Goal: Navigation & Orientation: Find specific page/section

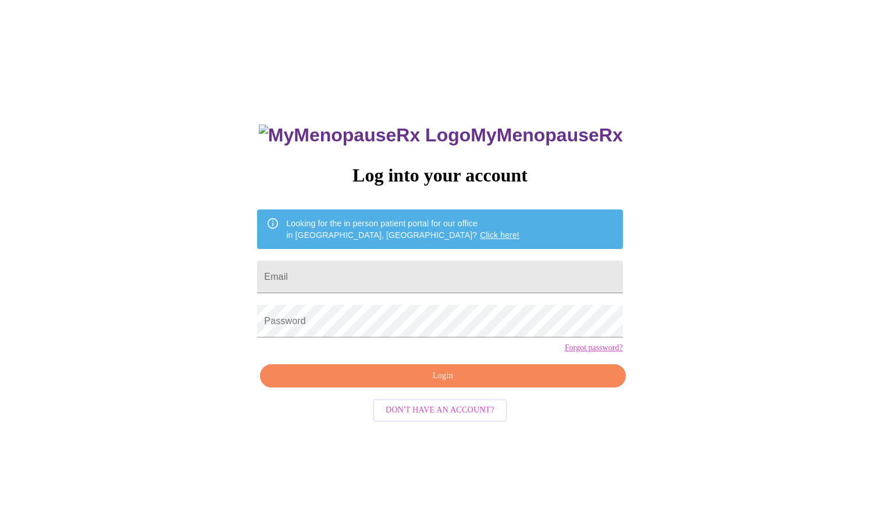
type input "[EMAIL_ADDRESS][DOMAIN_NAME]"
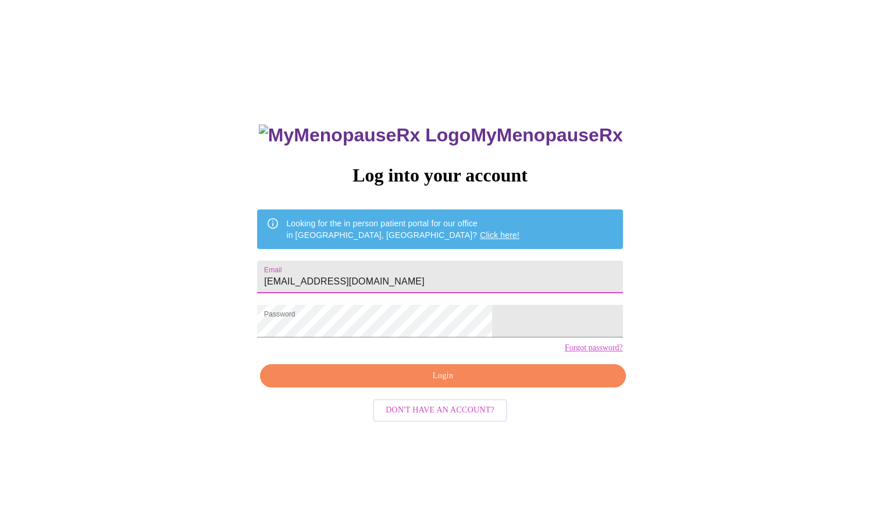
click at [430, 383] on span "Login" at bounding box center [442, 376] width 338 height 15
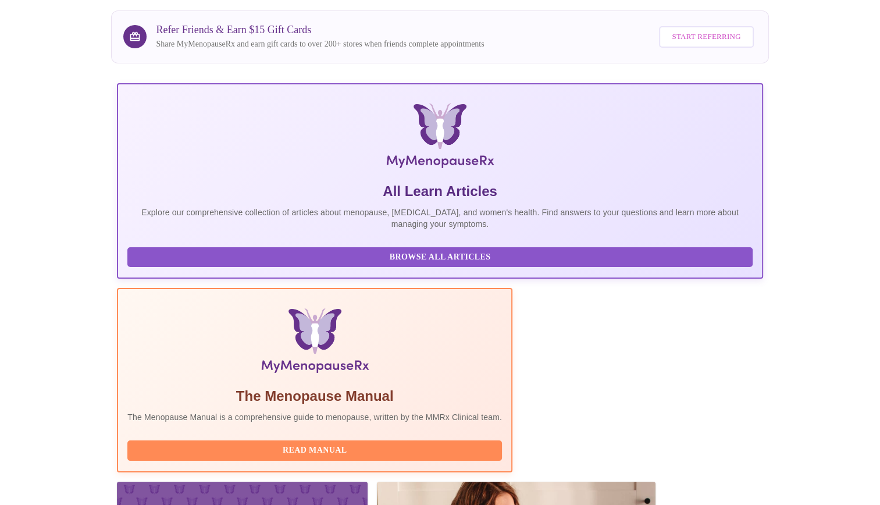
scroll to position [130, 0]
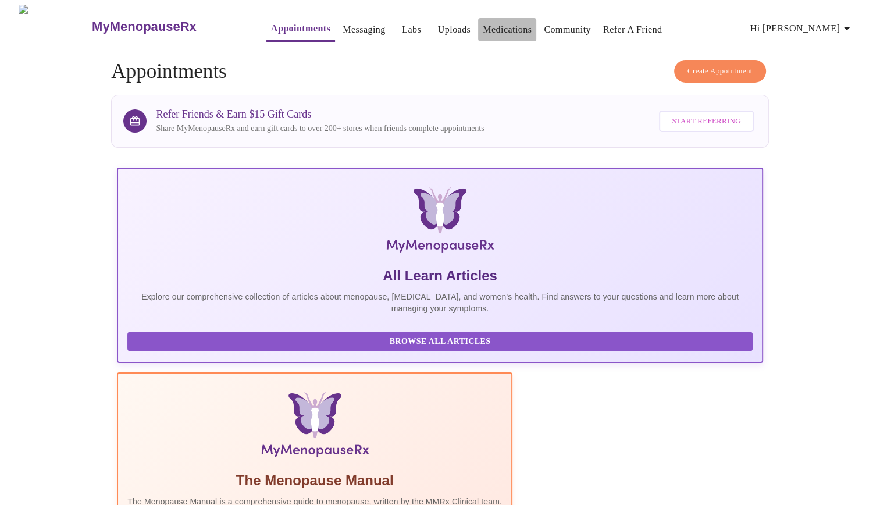
click at [482, 22] on link "Medications" at bounding box center [506, 30] width 49 height 16
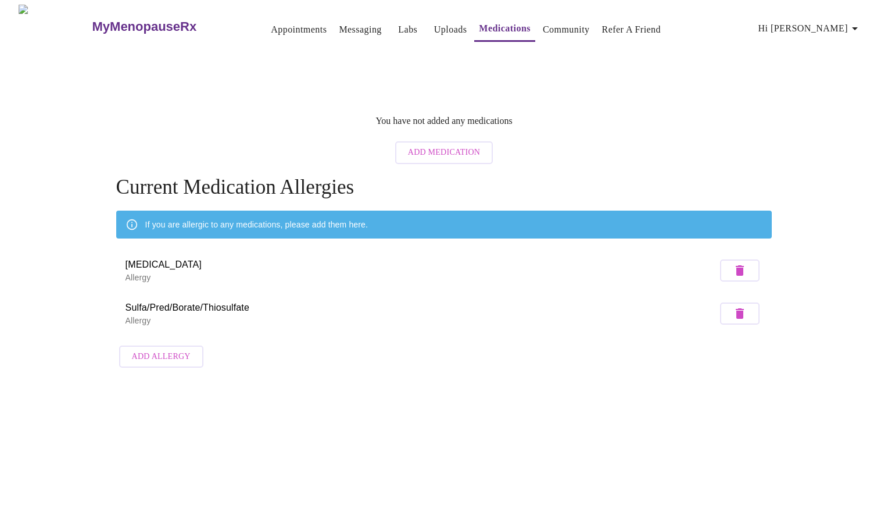
click at [434, 25] on link "Uploads" at bounding box center [450, 30] width 33 height 16
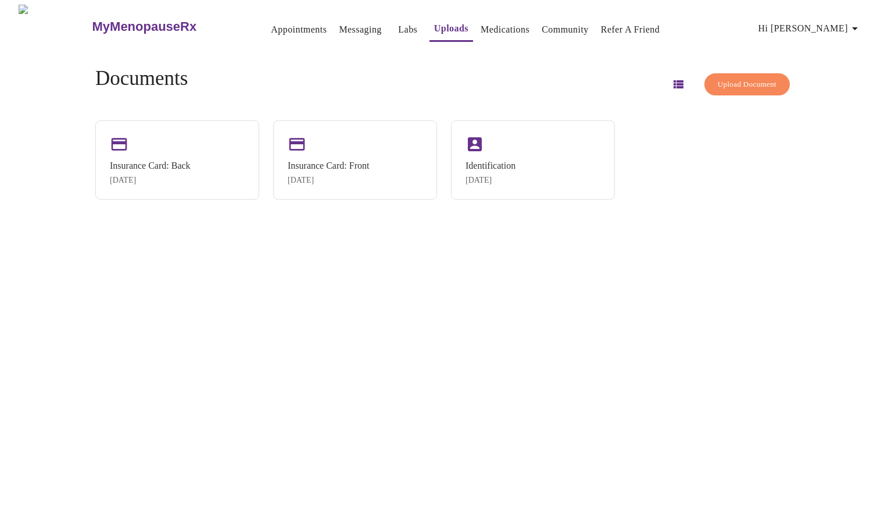
click at [398, 26] on link "Labs" at bounding box center [407, 30] width 19 height 16
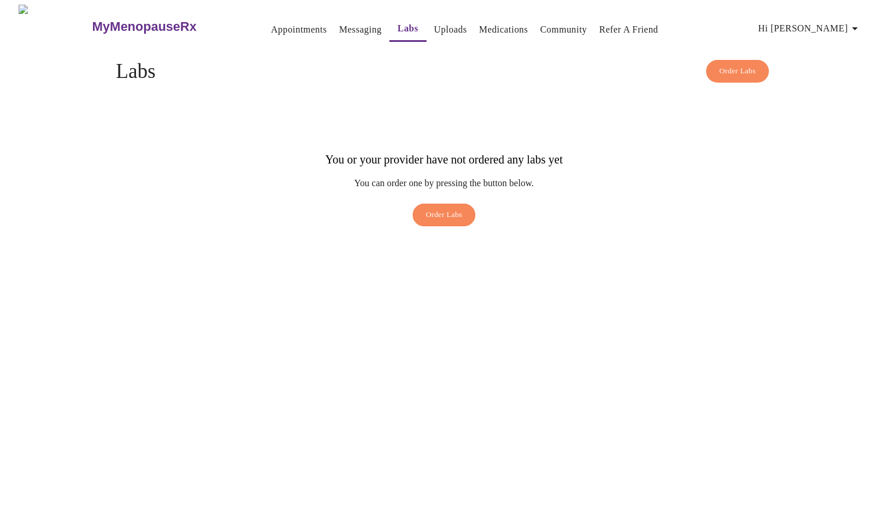
click at [339, 26] on link "Messaging" at bounding box center [360, 30] width 42 height 16
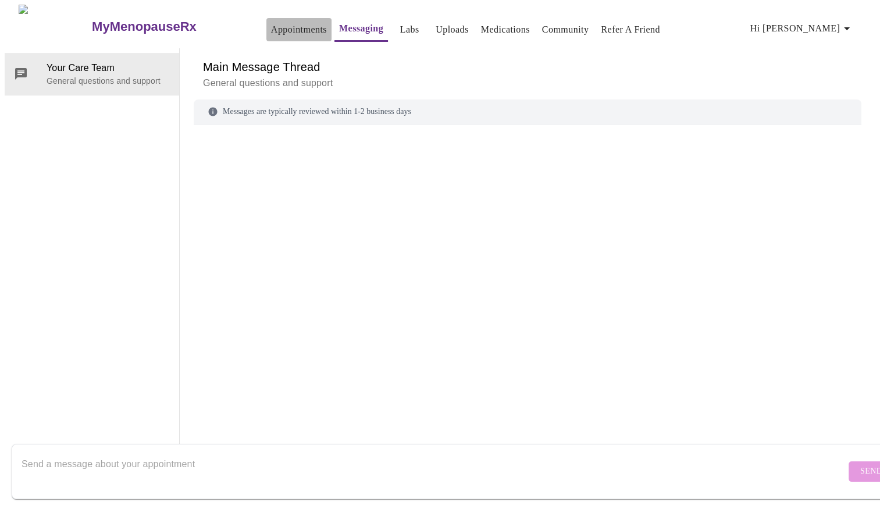
click at [285, 22] on link "Appointments" at bounding box center [299, 30] width 56 height 16
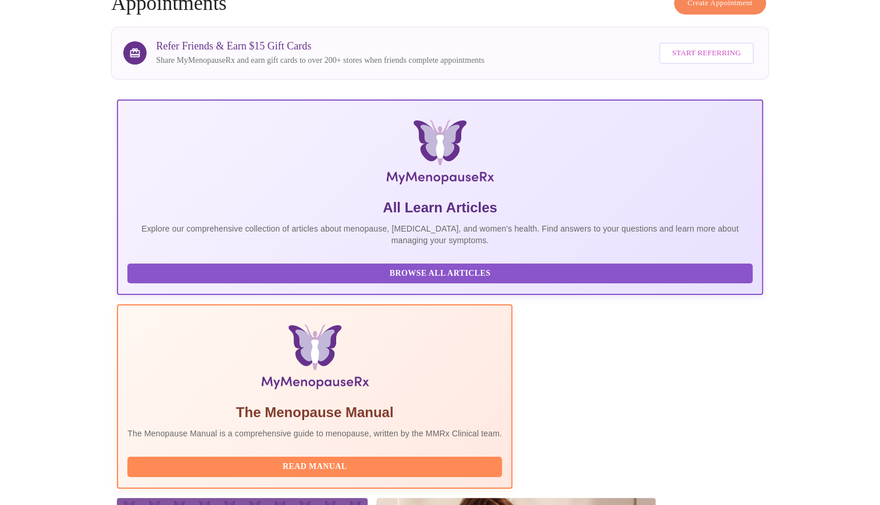
scroll to position [130, 0]
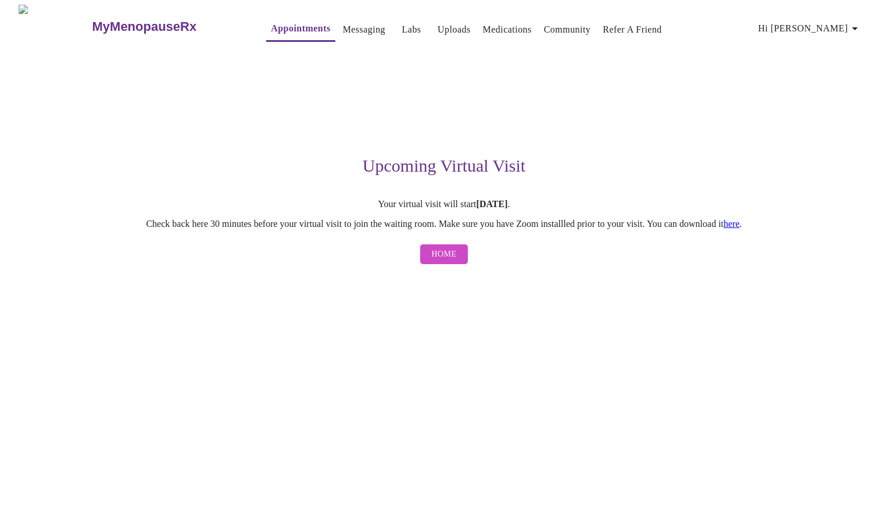
click at [453, 262] on span "Home" at bounding box center [444, 254] width 25 height 15
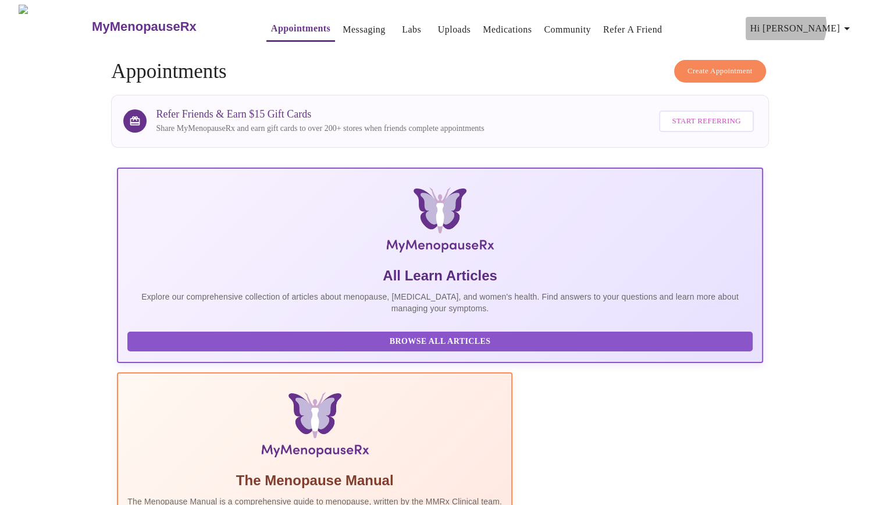
click at [844, 22] on icon "button" at bounding box center [846, 29] width 14 height 14
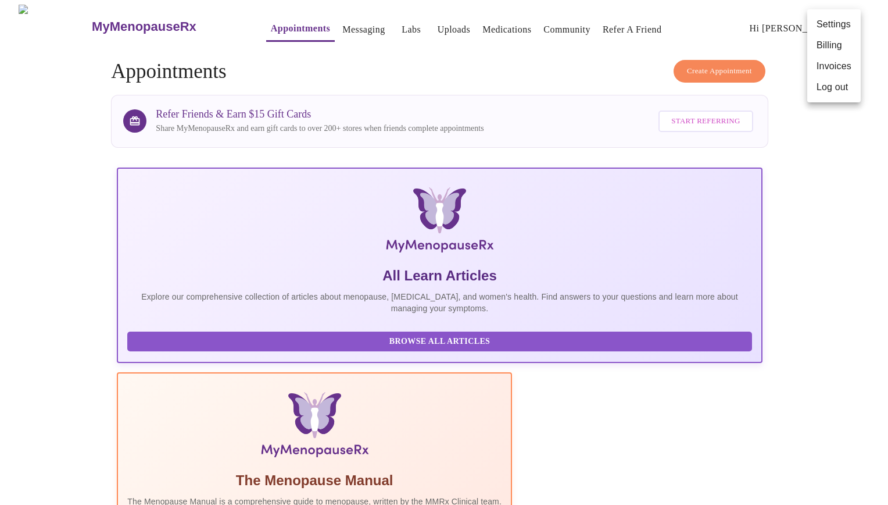
click at [598, 66] on div at bounding box center [444, 252] width 888 height 505
